Goal: Task Accomplishment & Management: Manage account settings

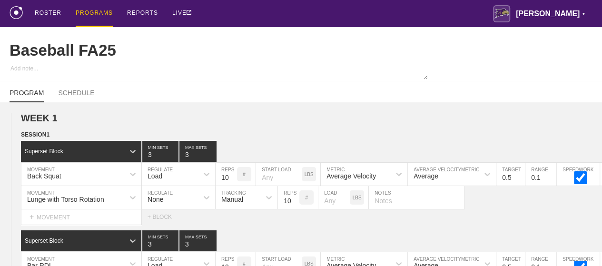
click at [94, 14] on div "PROGRAMS" at bounding box center [94, 13] width 37 height 27
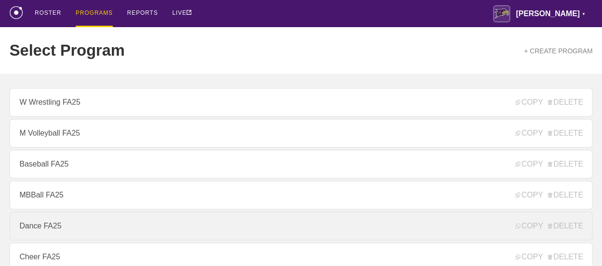
scroll to position [143, 0]
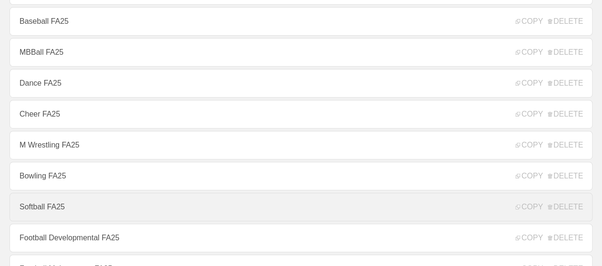
click at [60, 215] on link "Softball FA25" at bounding box center [301, 207] width 583 height 29
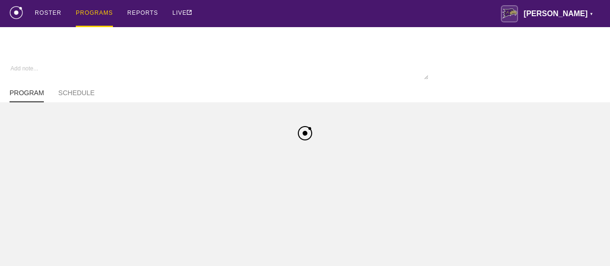
type textarea "x"
type input "Softball FA25"
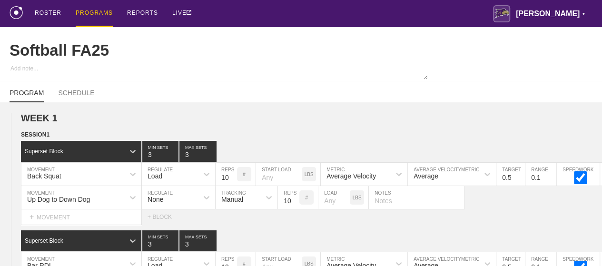
click at [98, 13] on div "PROGRAMS" at bounding box center [94, 13] width 37 height 27
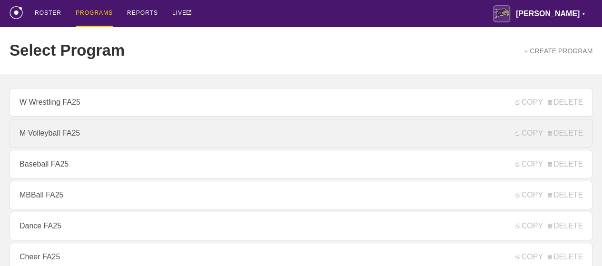
click at [57, 148] on link "M Volleyball FA25" at bounding box center [301, 133] width 583 height 29
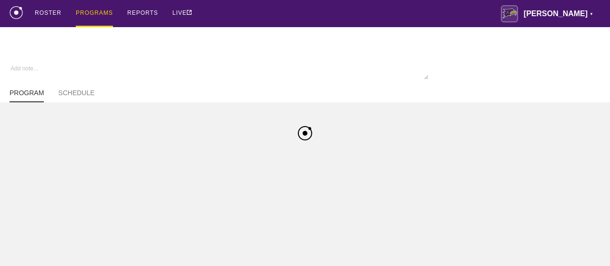
type textarea "x"
type input "M Volleyball FA25"
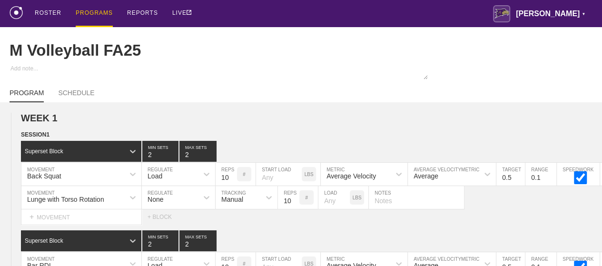
click at [93, 15] on div "PROGRAMS" at bounding box center [94, 13] width 37 height 27
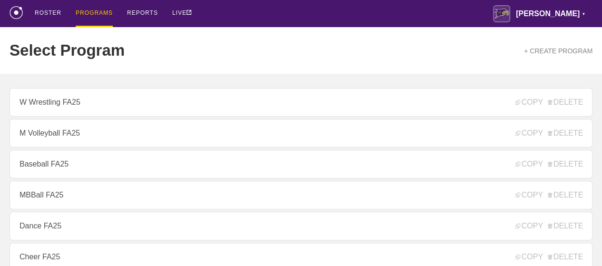
scroll to position [143, 0]
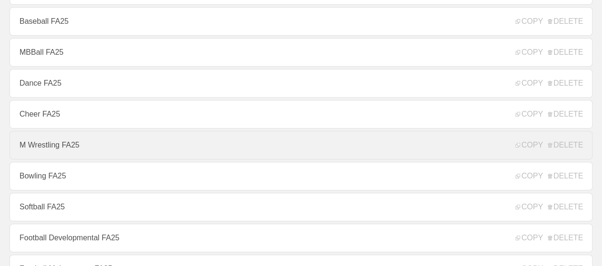
click at [72, 150] on link "M Wrestling FA25" at bounding box center [301, 145] width 583 height 29
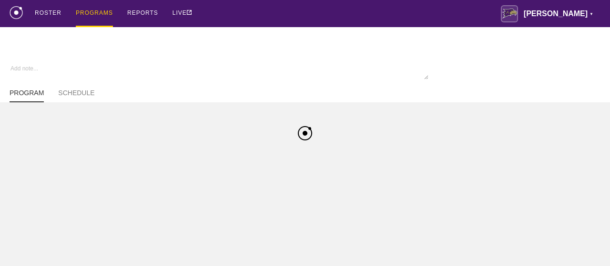
type textarea "x"
type input "M Wrestling FA25"
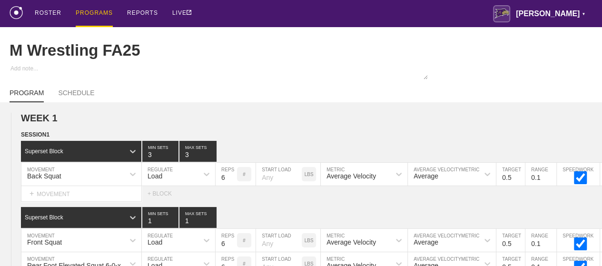
click at [83, 13] on div "PROGRAMS" at bounding box center [94, 13] width 37 height 27
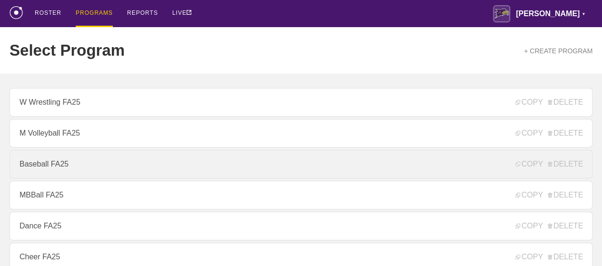
click at [58, 171] on link "Baseball FA25" at bounding box center [301, 164] width 583 height 29
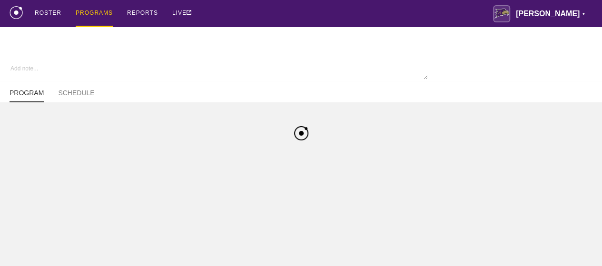
type textarea "x"
type input "Baseball FA25"
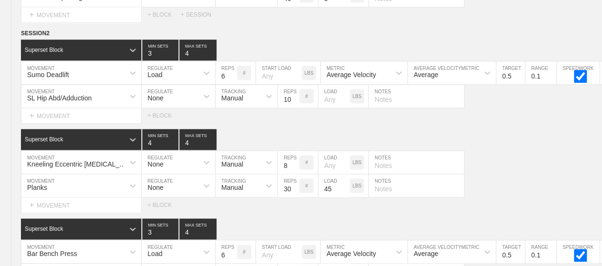
scroll to position [6273, 0]
